Goal: Check status: Check status

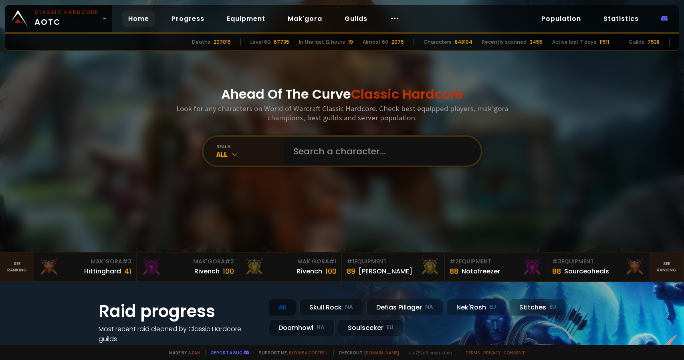
click at [318, 147] on input "text" at bounding box center [379, 151] width 183 height 29
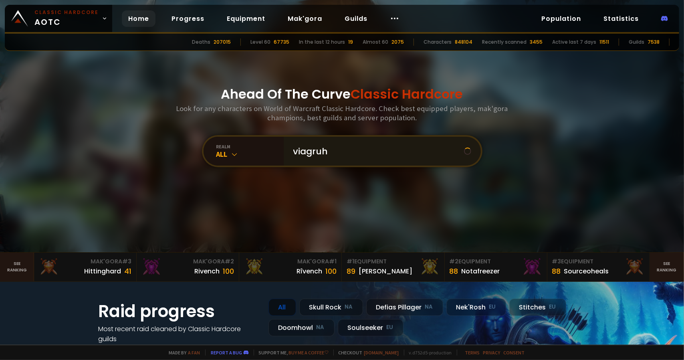
type input "viagruh]"
click at [335, 149] on input "text" at bounding box center [379, 151] width 183 height 29
type input "i"
type input "viagruh"
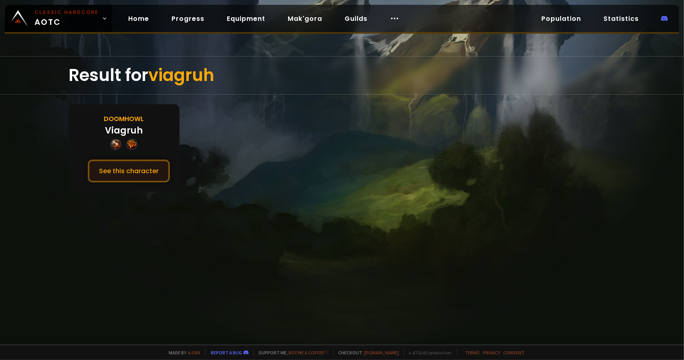
click at [139, 165] on button "See this character" at bounding box center [129, 170] width 82 height 23
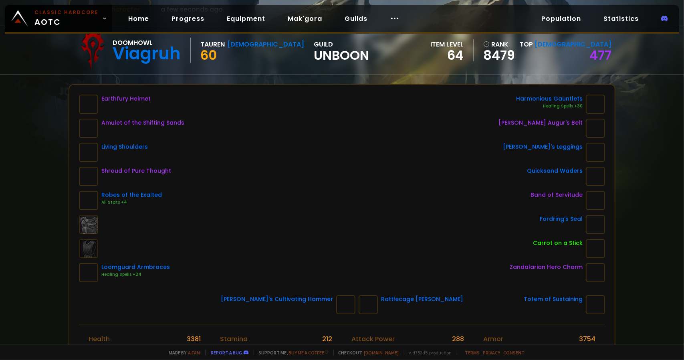
scroll to position [40, 0]
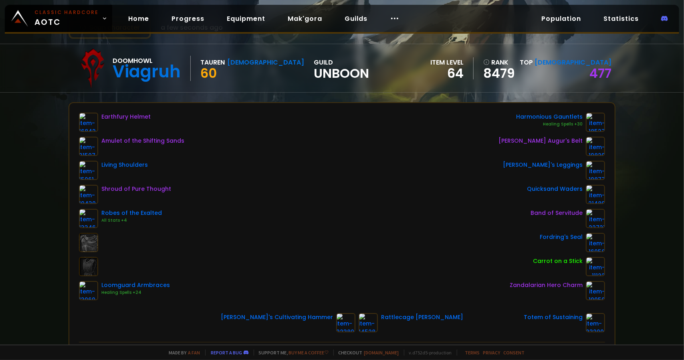
click at [0, 217] on div "Scan character a few seconds ago Doomhowl Viagruh Tauren Shaman 60 guild Unboon…" at bounding box center [342, 172] width 684 height 344
